Goal: Information Seeking & Learning: Learn about a topic

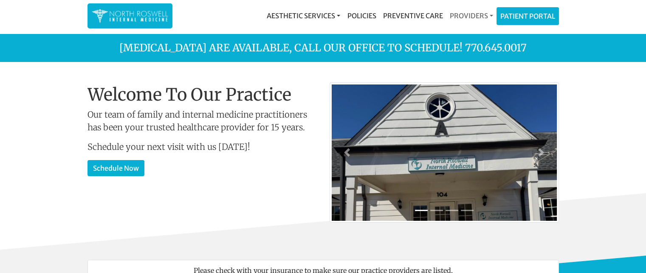
click at [476, 15] on link "Providers" at bounding box center [471, 15] width 50 height 17
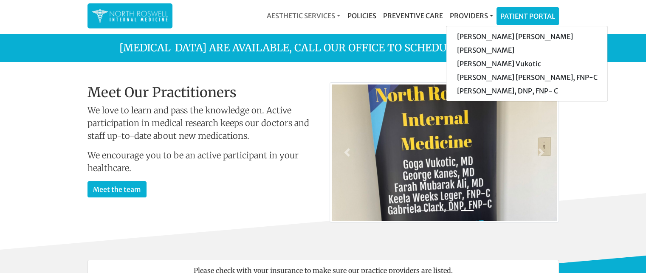
click at [295, 11] on link "Aesthetic Services" at bounding box center [303, 15] width 80 height 17
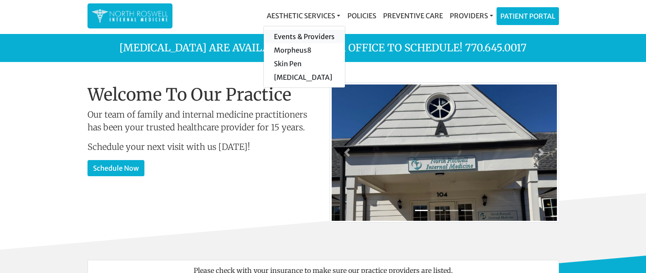
click at [304, 34] on link "Events & Providers" at bounding box center [304, 37] width 81 height 14
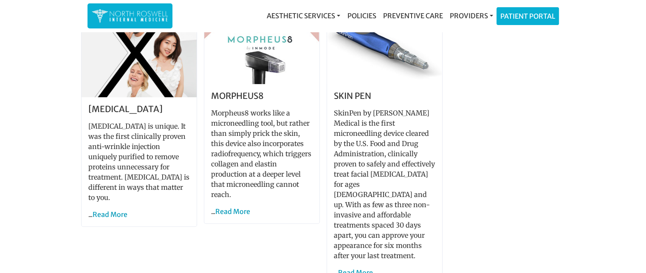
scroll to position [637, 0]
click at [109, 210] on link "Read More" at bounding box center [110, 214] width 35 height 8
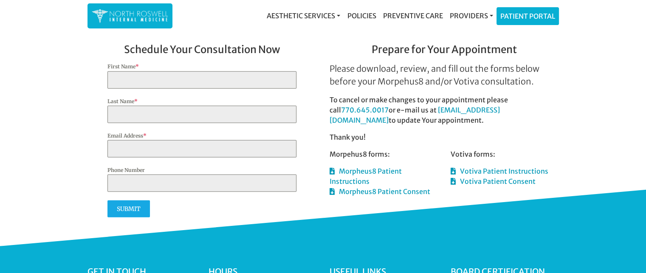
scroll to position [2337, 0]
